Goal: Information Seeking & Learning: Learn about a topic

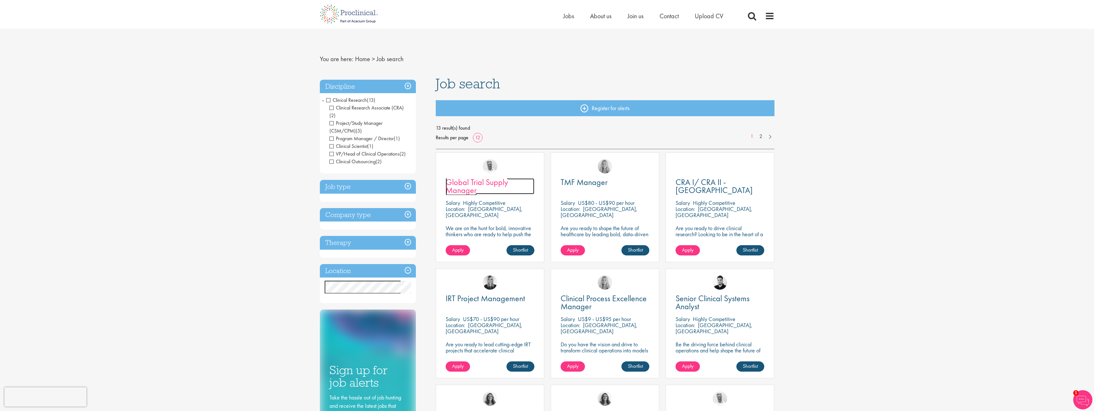
click at [496, 184] on span "Global Trial Supply Manager" at bounding box center [477, 186] width 62 height 19
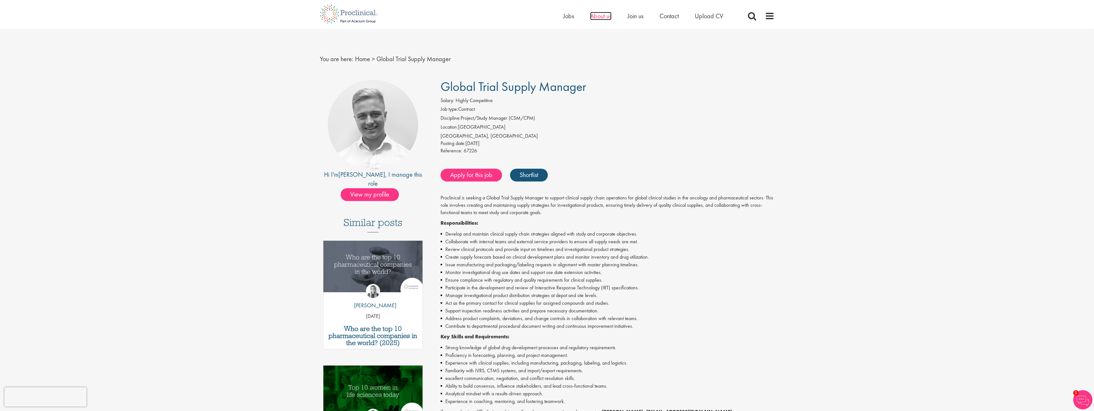
click at [597, 15] on span "About us" at bounding box center [600, 16] width 21 height 8
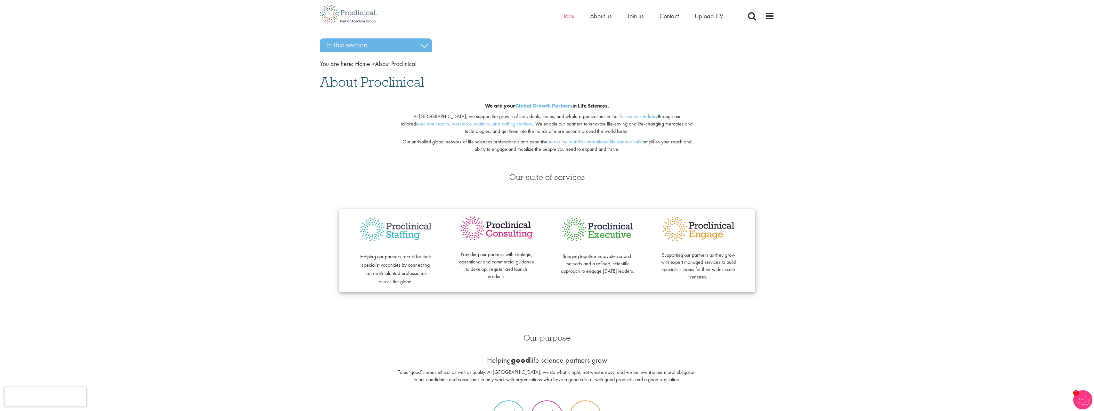
click at [573, 16] on ul "Home Jobs About us Join us Contact Upload CV" at bounding box center [651, 16] width 176 height 10
click at [567, 18] on span "Jobs" at bounding box center [568, 16] width 11 height 8
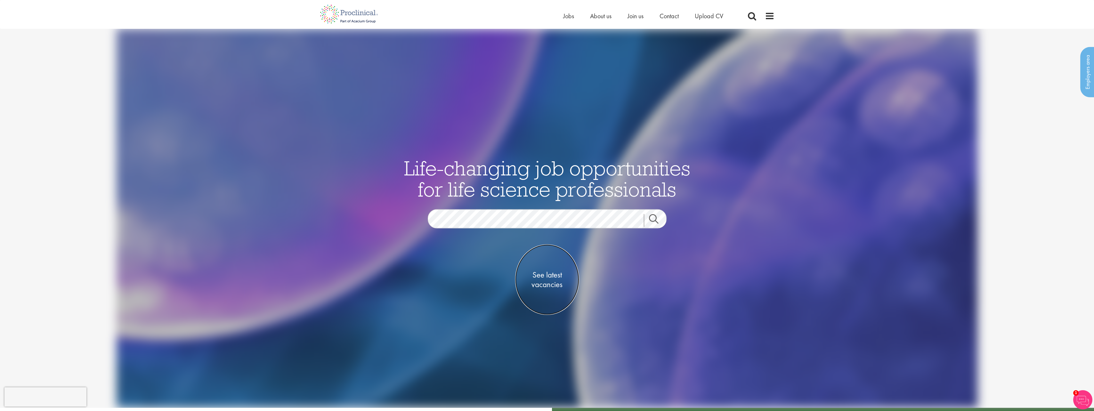
click at [550, 280] on span "See latest vacancies" at bounding box center [547, 279] width 64 height 19
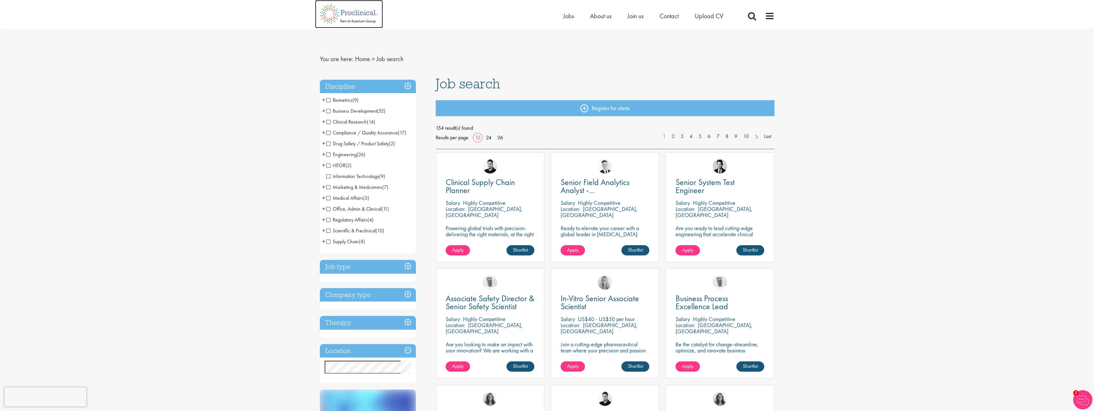
click at [357, 12] on img at bounding box center [349, 14] width 68 height 28
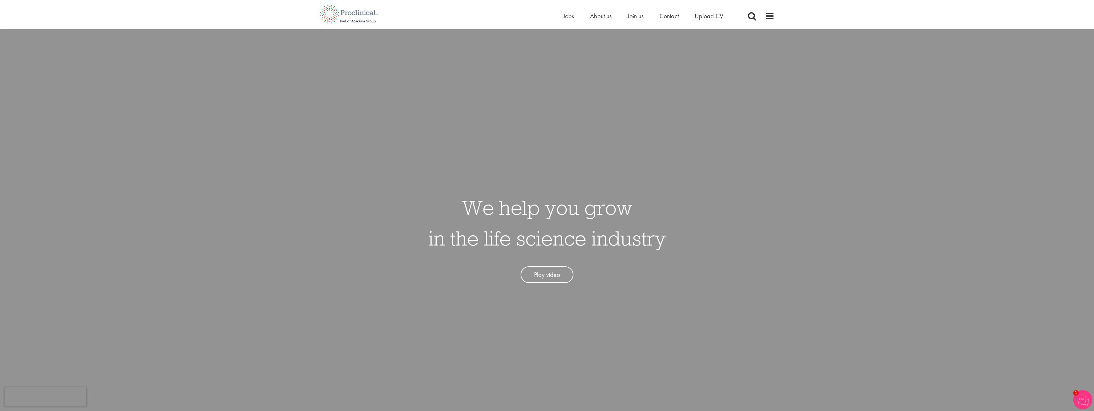
drag, startPoint x: 371, startPoint y: 180, endPoint x: 392, endPoint y: 172, distance: 21.9
click at [371, 179] on div "We help you grow in the life science industry Play video" at bounding box center [547, 234] width 1104 height 411
click at [669, 13] on span "Contact" at bounding box center [669, 16] width 19 height 8
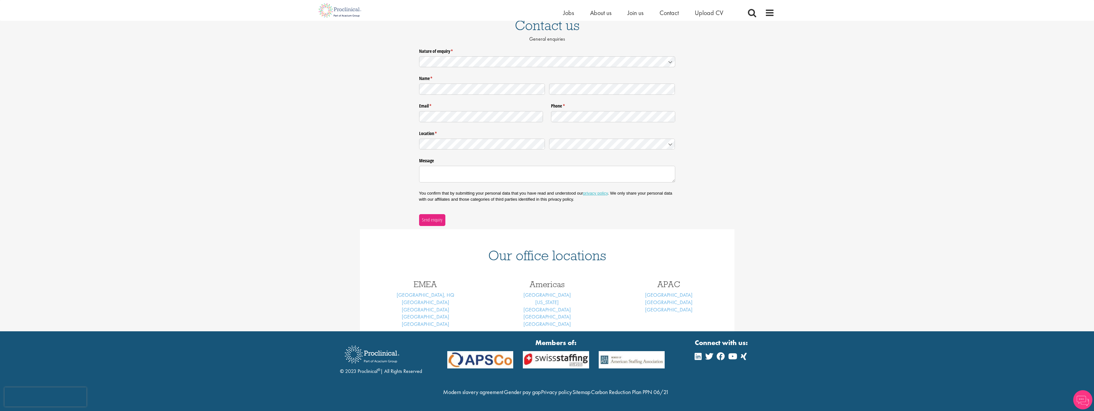
scroll to position [71, 0]
click at [425, 292] on link "London, HQ" at bounding box center [426, 295] width 58 height 7
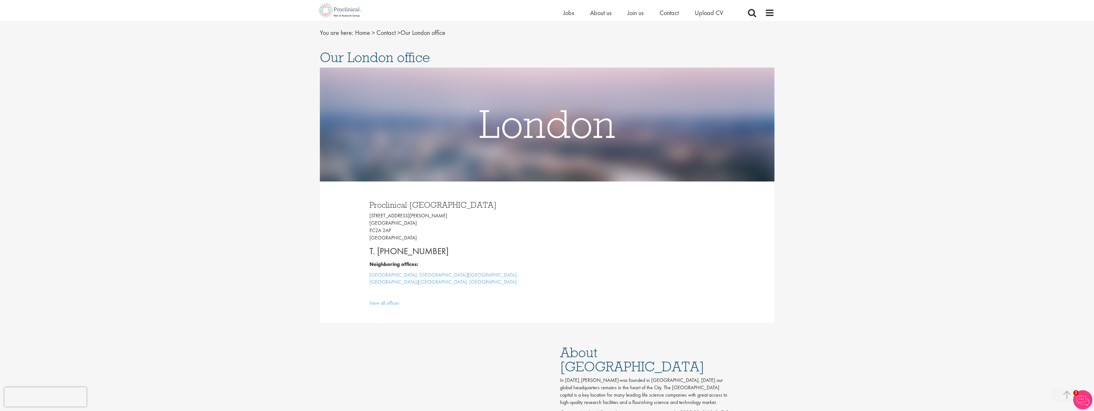
scroll to position [14, 0]
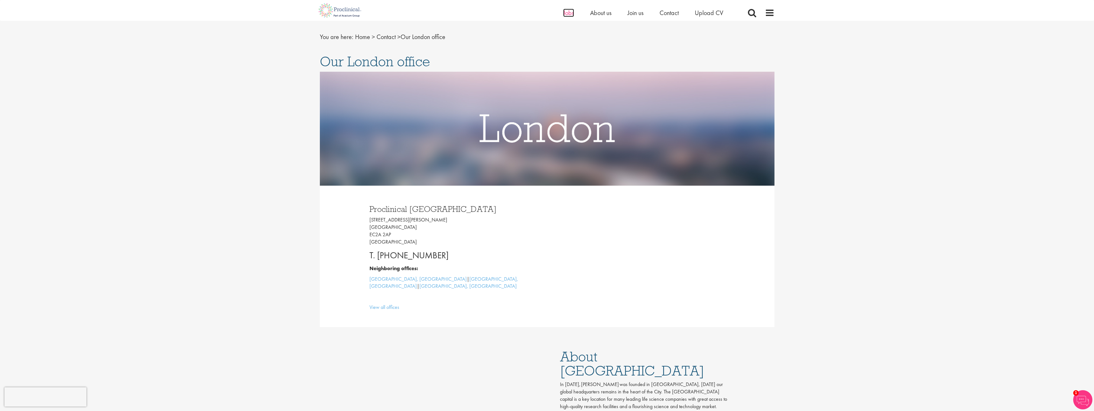
click at [568, 13] on span "Jobs" at bounding box center [568, 13] width 11 height 8
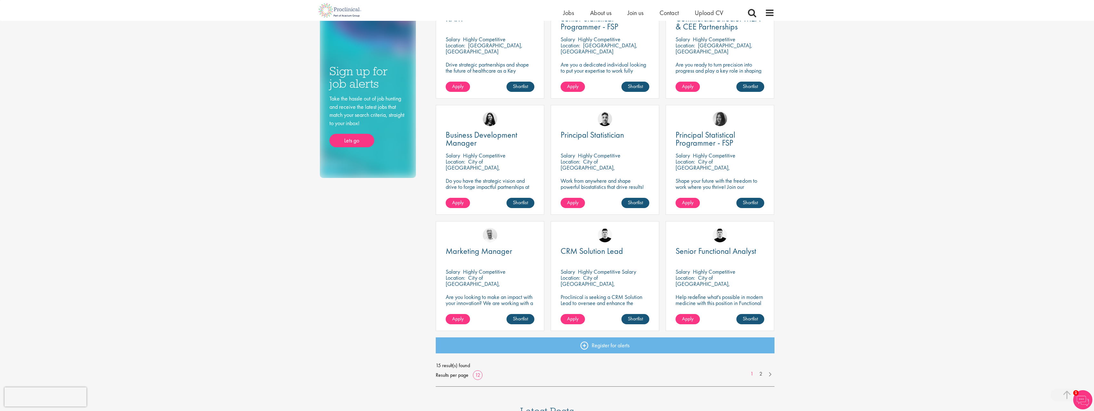
scroll to position [288, 0]
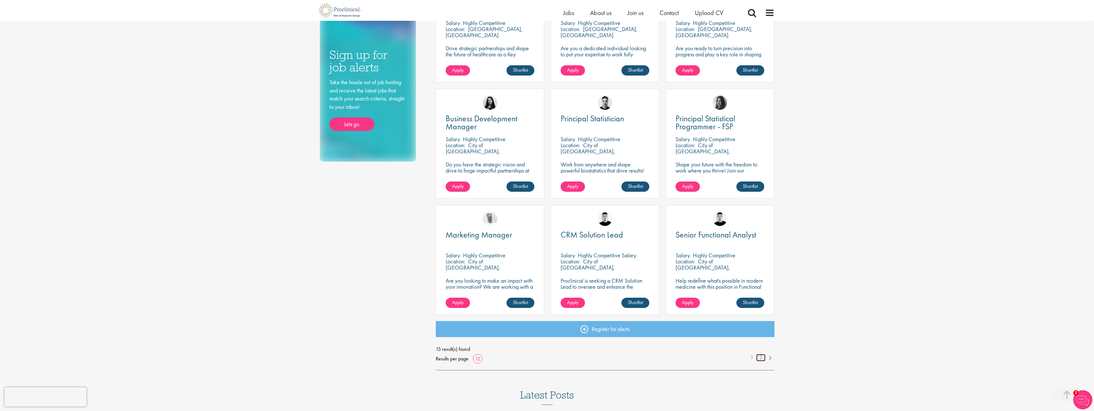
click at [761, 358] on link "2" at bounding box center [760, 357] width 9 height 7
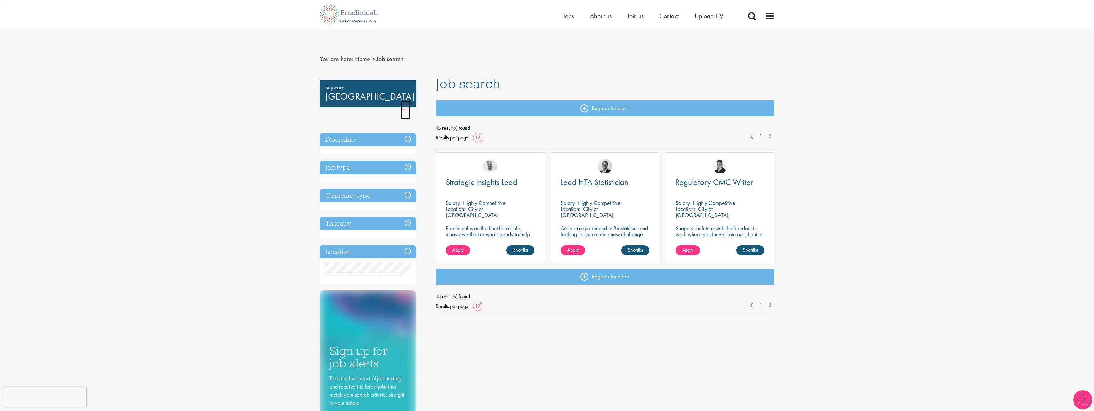
click at [403, 101] on link "Remove" at bounding box center [406, 110] width 10 height 19
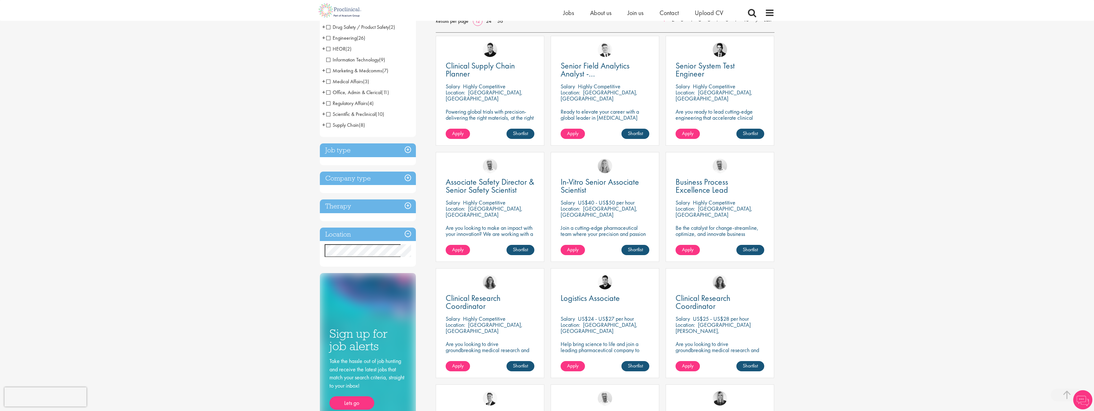
scroll to position [128, 0]
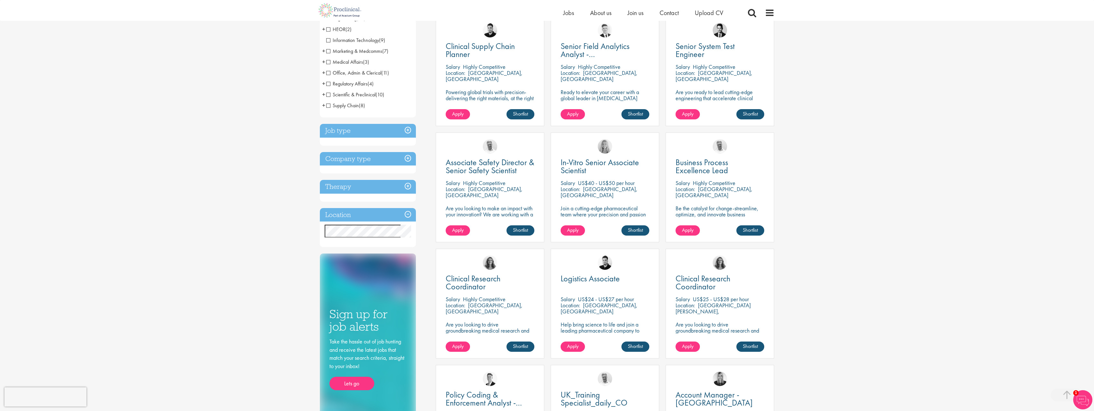
click at [279, 184] on div "You are here: Home > Job search Discipline Biometrics (9) - + Statistics (6) Da…" at bounding box center [547, 290] width 1094 height 836
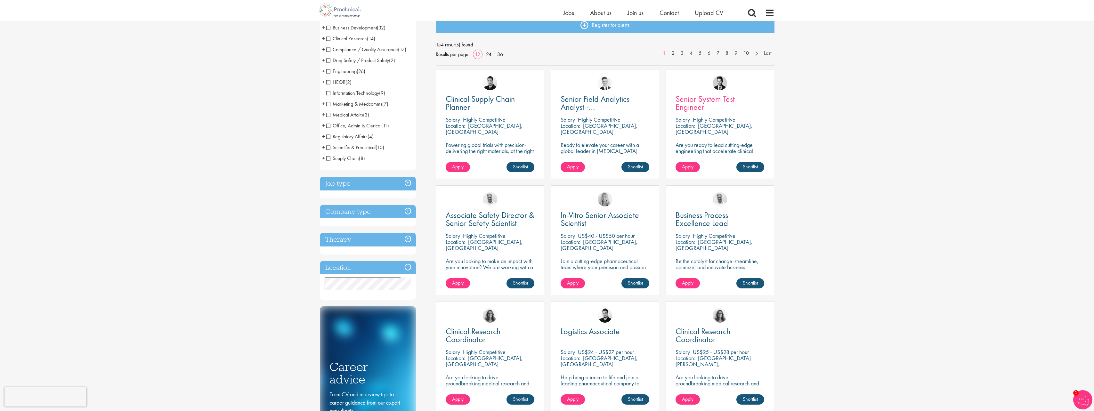
scroll to position [96, 0]
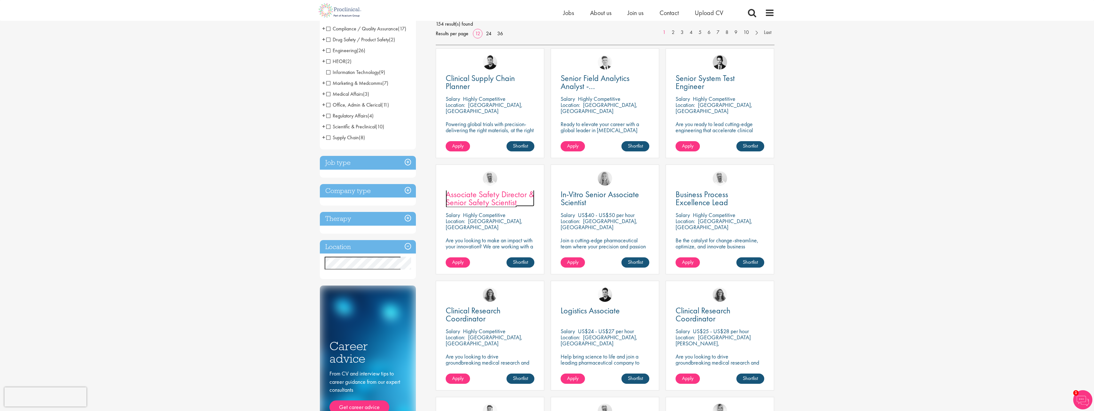
click at [472, 201] on span "Associate Safety Director & Senior Safety Scientist" at bounding box center [490, 198] width 89 height 19
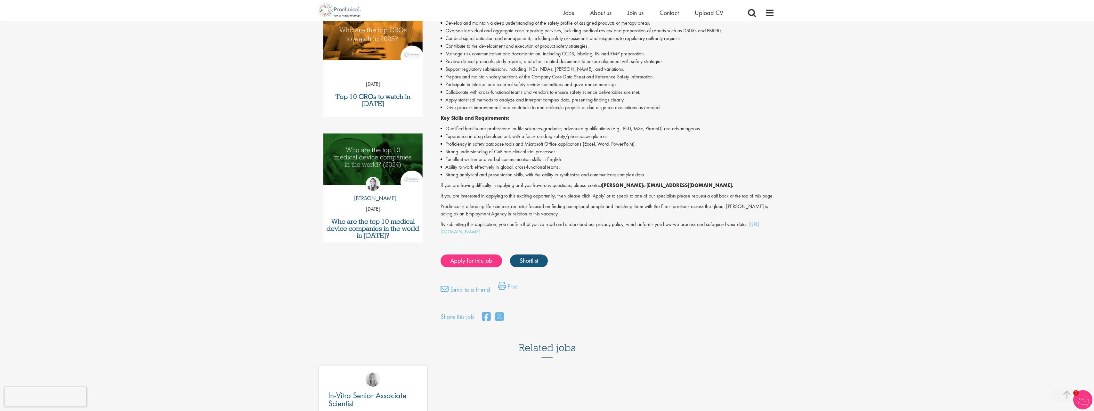
scroll to position [256, 0]
